Goal: Task Accomplishment & Management: Use online tool/utility

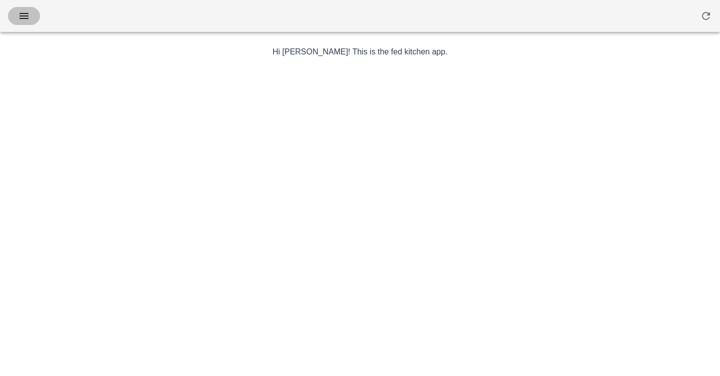
click at [19, 18] on icon "button" at bounding box center [24, 16] width 12 height 12
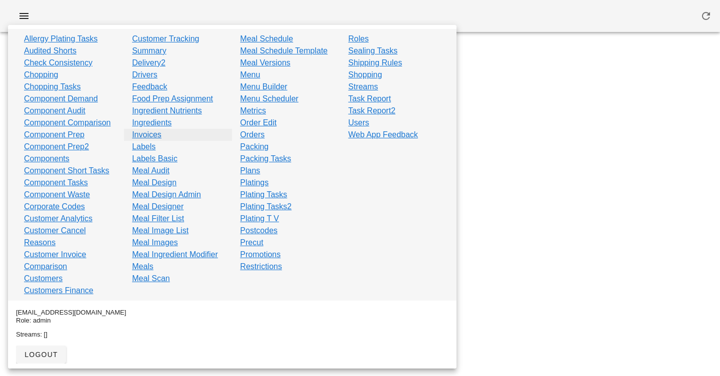
click at [137, 136] on link "Invoices" at bounding box center [146, 135] width 29 height 12
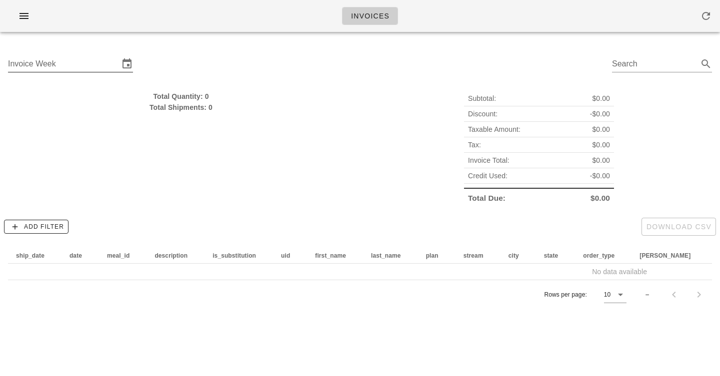
click at [107, 59] on input "Invoice Week" at bounding box center [63, 64] width 111 height 16
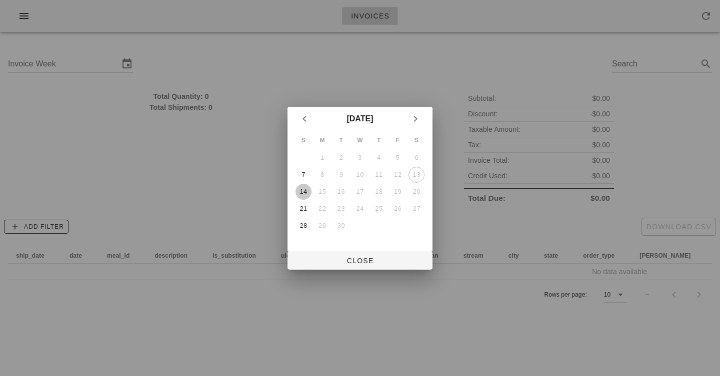
click at [305, 191] on div "14" at bounding box center [303, 191] width 16 height 7
click at [344, 257] on span "Close" at bounding box center [359, 261] width 129 height 8
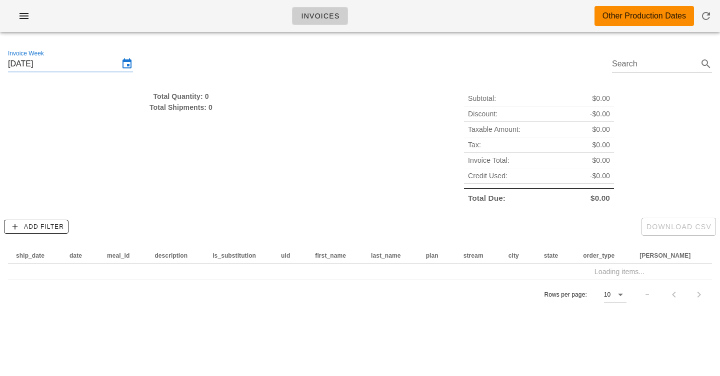
click at [191, 97] on div "Total Quantity: 0" at bounding box center [181, 96] width 346 height 11
drag, startPoint x: 191, startPoint y: 97, endPoint x: 191, endPoint y: 107, distance: 10.0
click at [191, 107] on div "Total Quantity: 0 Total Shipments: 0" at bounding box center [181, 102] width 346 height 22
click at [191, 107] on div "Total Shipments: 0" at bounding box center [181, 107] width 346 height 11
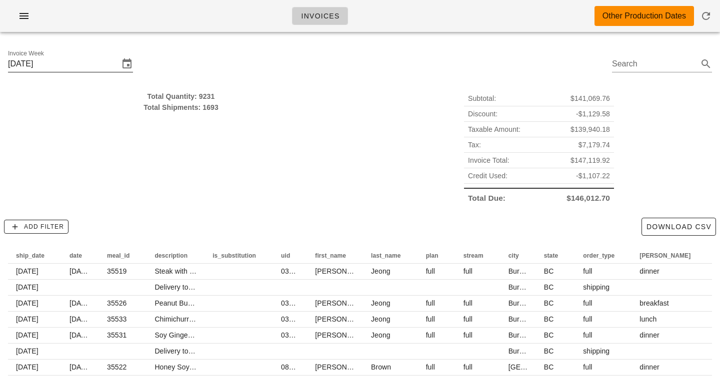
click at [101, 60] on input "[DATE]" at bounding box center [63, 64] width 111 height 16
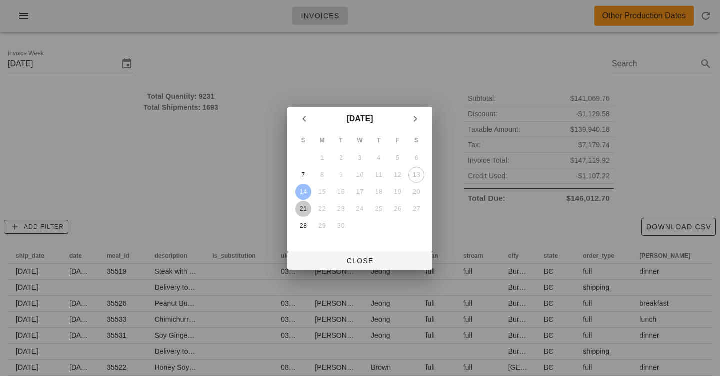
click at [306, 209] on div "21" at bounding box center [303, 208] width 16 height 7
click at [300, 210] on div "21" at bounding box center [303, 208] width 16 height 7
click at [301, 212] on div "21" at bounding box center [303, 208] width 16 height 7
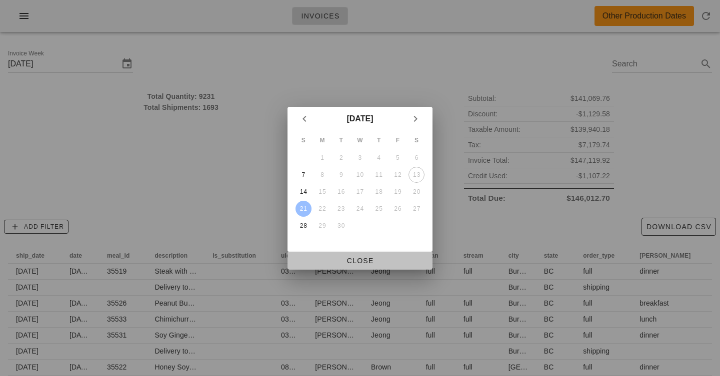
click at [344, 261] on span "Close" at bounding box center [359, 261] width 129 height 8
type input "[DATE]"
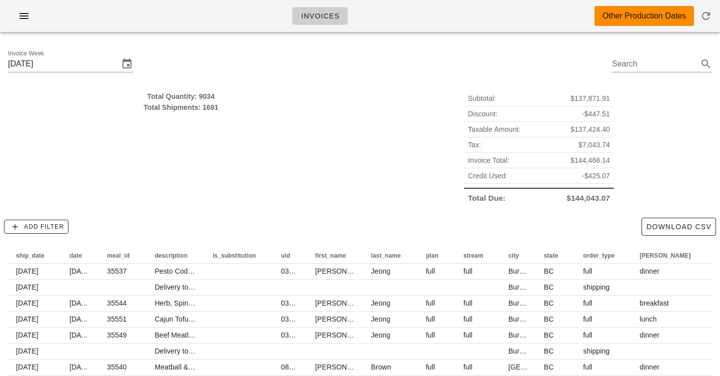
click at [198, 100] on div "Total Quantity: 9034" at bounding box center [181, 96] width 346 height 11
drag, startPoint x: 198, startPoint y: 100, endPoint x: 198, endPoint y: 111, distance: 11.5
click at [198, 111] on div "Total Quantity: 9034 Total Shipments: 1691" at bounding box center [181, 102] width 346 height 22
click at [198, 111] on div "Total Shipments: 1691" at bounding box center [181, 107] width 346 height 11
